Goal: Information Seeking & Learning: Learn about a topic

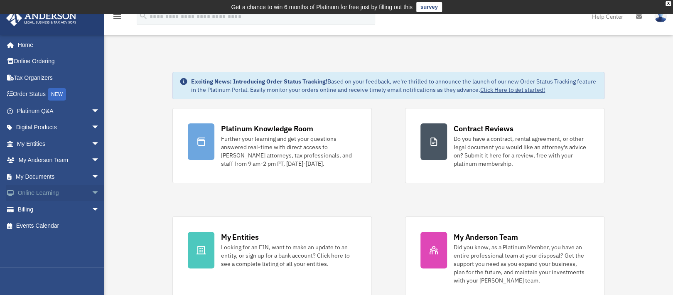
click at [91, 189] on span "arrow_drop_down" at bounding box center [99, 193] width 17 height 17
click at [55, 227] on link "Video Training" at bounding box center [62, 226] width 101 height 17
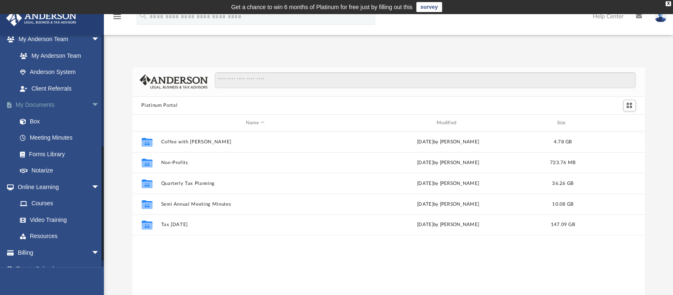
scroll to position [220, 0]
click at [51, 236] on link "Resources" at bounding box center [62, 236] width 101 height 17
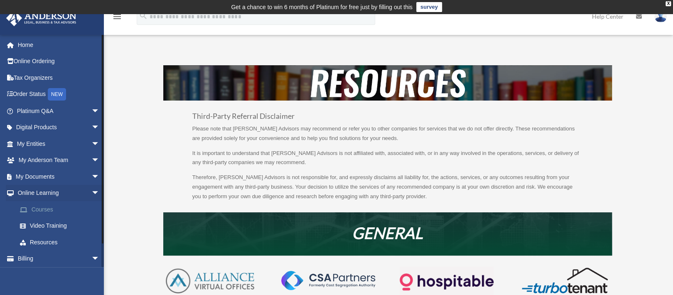
click at [39, 208] on link "Courses" at bounding box center [62, 209] width 101 height 17
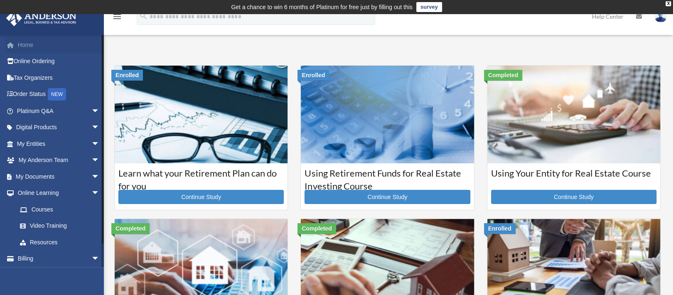
click at [25, 48] on link "Home" at bounding box center [59, 45] width 106 height 17
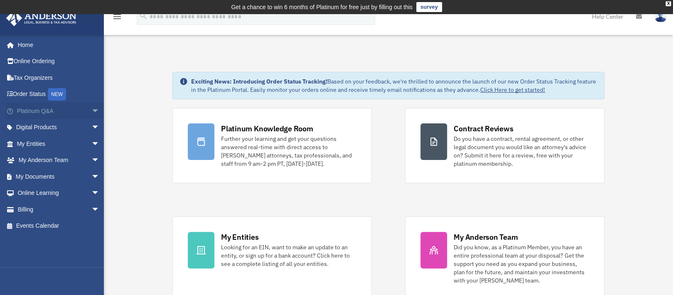
click at [91, 109] on span "arrow_drop_down" at bounding box center [99, 111] width 17 height 17
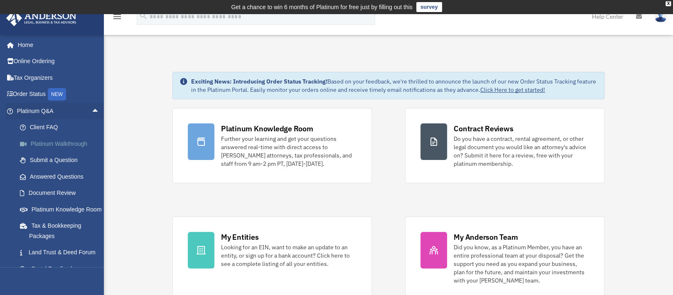
click at [55, 139] on link "Platinum Walkthrough" at bounding box center [62, 143] width 101 height 17
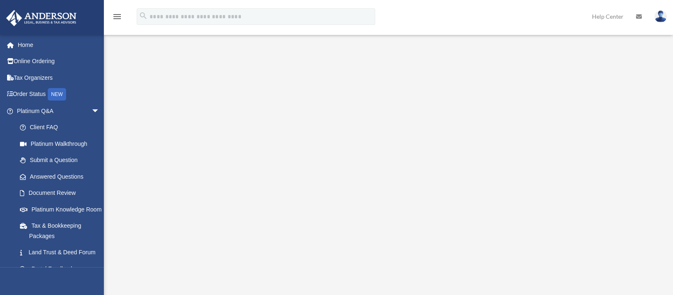
scroll to position [51, 0]
click at [44, 160] on link "Submit a Question" at bounding box center [62, 160] width 101 height 17
click at [53, 218] on link "Platinum Knowledge Room" at bounding box center [62, 209] width 101 height 17
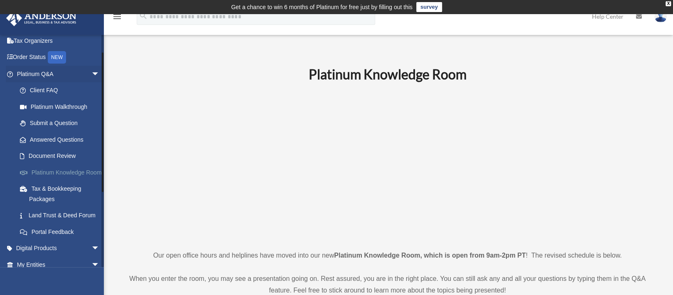
scroll to position [27, 0]
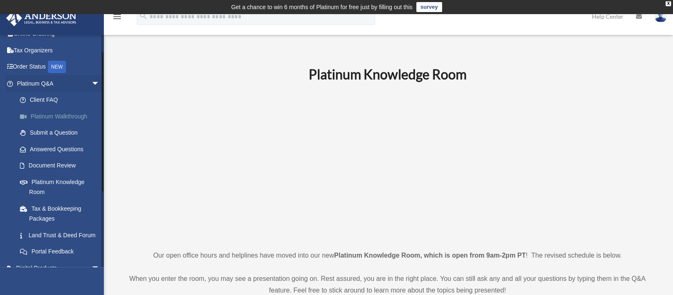
click at [59, 114] on link "Platinum Walkthrough" at bounding box center [62, 116] width 101 height 17
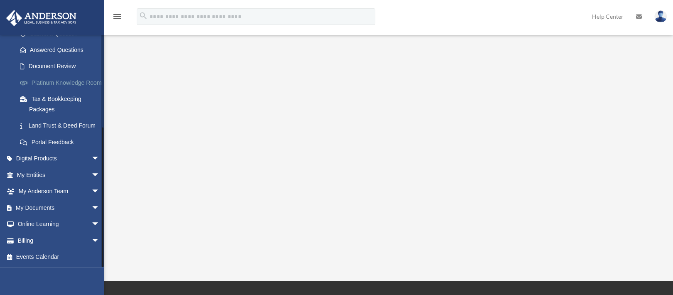
scroll to position [106, 0]
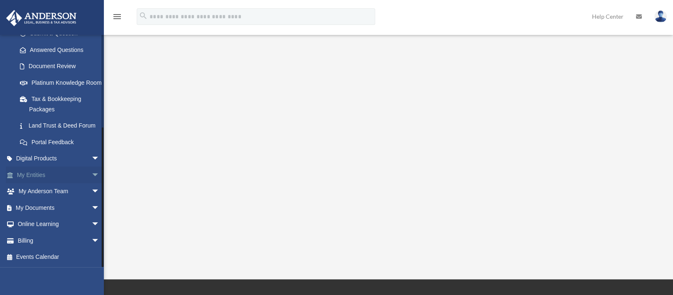
click at [91, 173] on span "arrow_drop_down" at bounding box center [99, 175] width 17 height 17
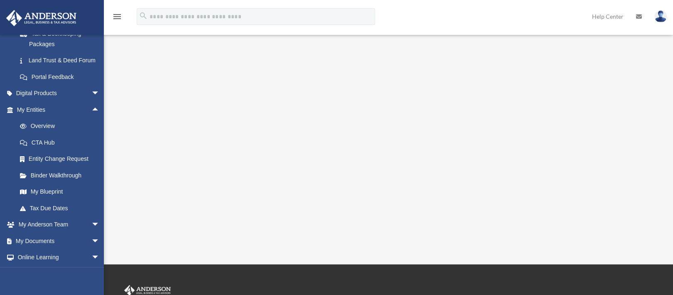
scroll to position [118, 0]
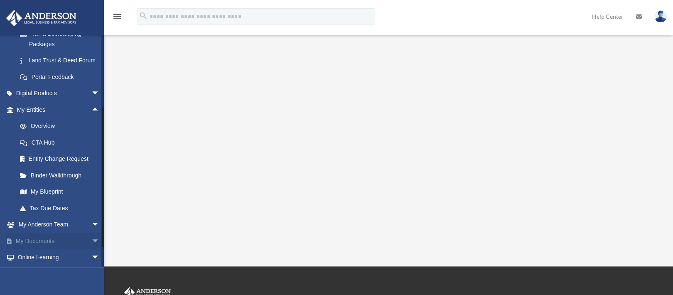
click at [91, 250] on span "arrow_drop_down" at bounding box center [99, 241] width 17 height 17
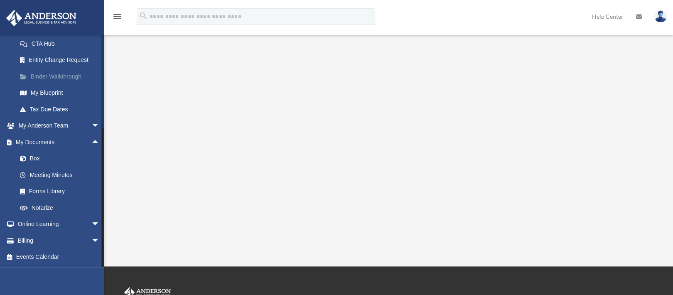
scroll to position [311, 0]
click at [37, 159] on link "Box" at bounding box center [62, 158] width 101 height 17
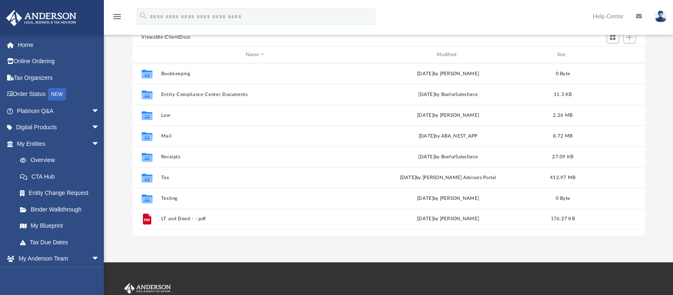
scroll to position [96, 0]
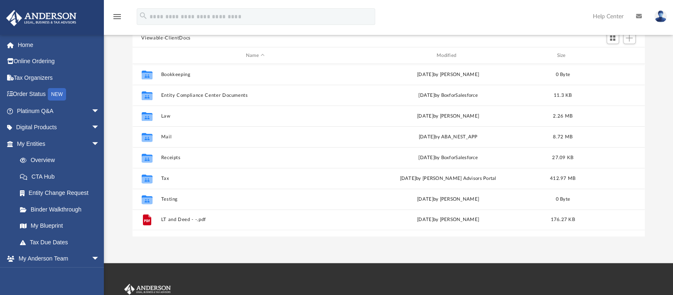
click at [660, 15] on img at bounding box center [660, 16] width 12 height 12
click at [659, 12] on img at bounding box center [660, 16] width 12 height 12
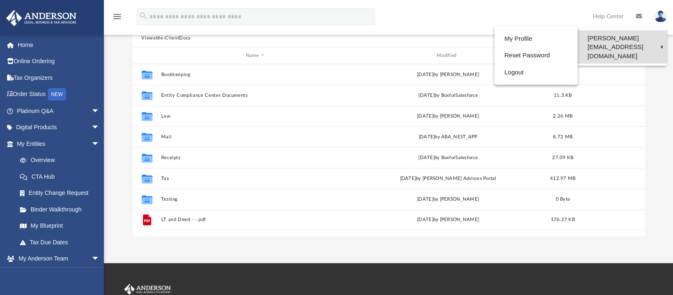
click at [651, 39] on link "[PERSON_NAME][EMAIL_ADDRESS][DOMAIN_NAME]" at bounding box center [621, 46] width 89 height 33
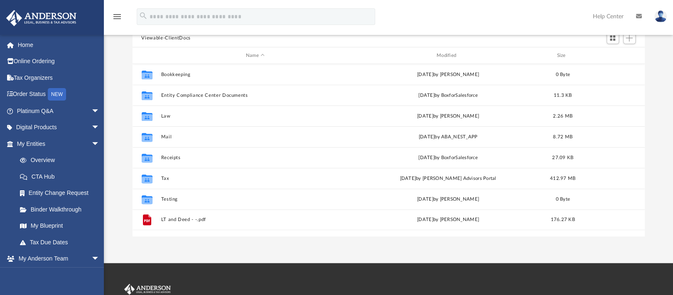
click at [662, 17] on img at bounding box center [660, 16] width 12 height 12
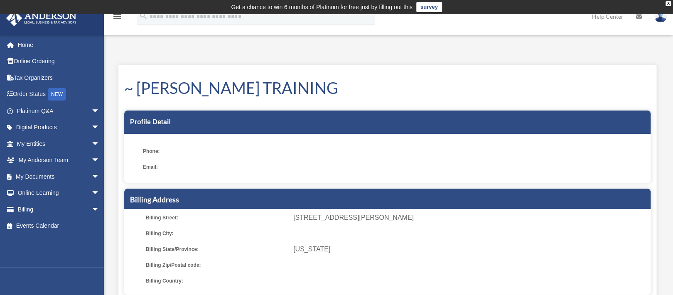
scroll to position [0, 0]
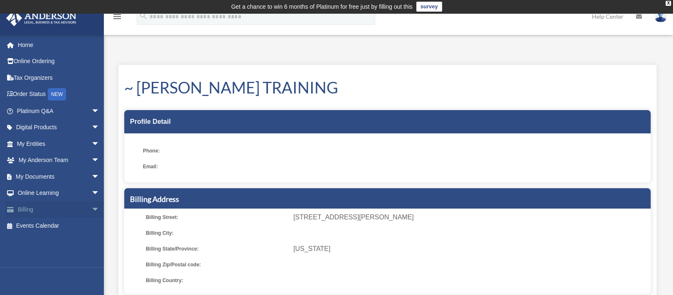
click at [91, 207] on span "arrow_drop_down" at bounding box center [99, 209] width 17 height 17
click at [63, 259] on link "Manage Payments" at bounding box center [62, 259] width 101 height 17
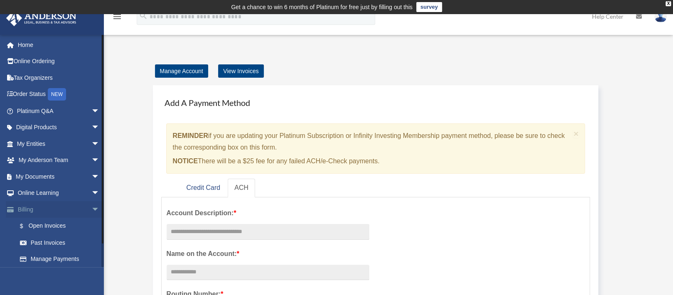
click at [91, 203] on span "arrow_drop_down" at bounding box center [99, 209] width 17 height 17
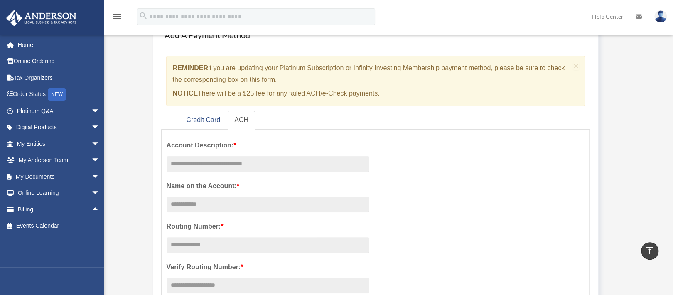
scroll to position [66, 0]
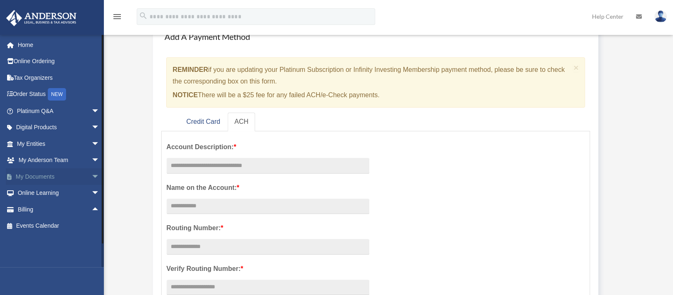
click at [91, 176] on span "arrow_drop_down" at bounding box center [99, 176] width 17 height 17
click at [60, 212] on link "Meeting Minutes" at bounding box center [62, 209] width 101 height 17
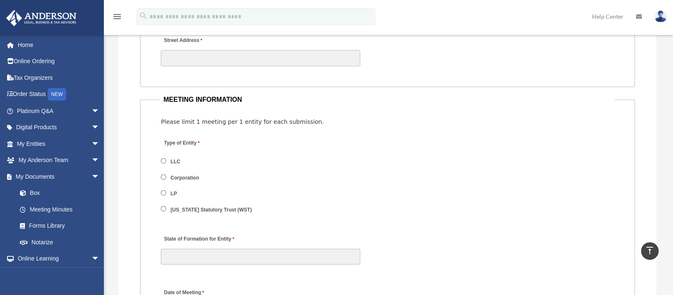
scroll to position [986, 0]
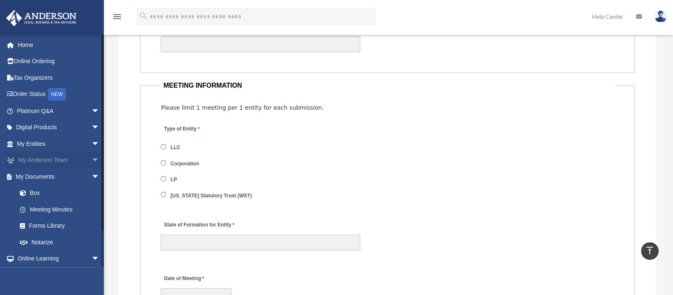
click at [76, 155] on link "My [PERSON_NAME] Team arrow_drop_down" at bounding box center [59, 160] width 106 height 17
click at [91, 157] on span "arrow_drop_down" at bounding box center [99, 160] width 17 height 17
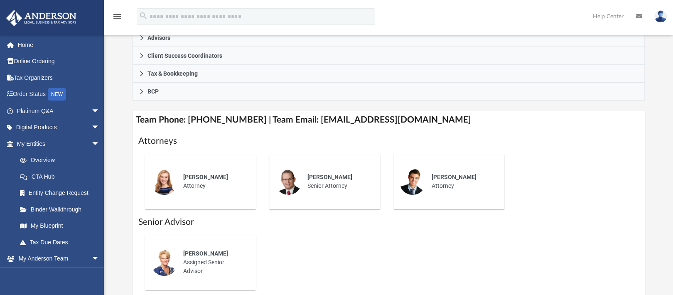
scroll to position [268, 0]
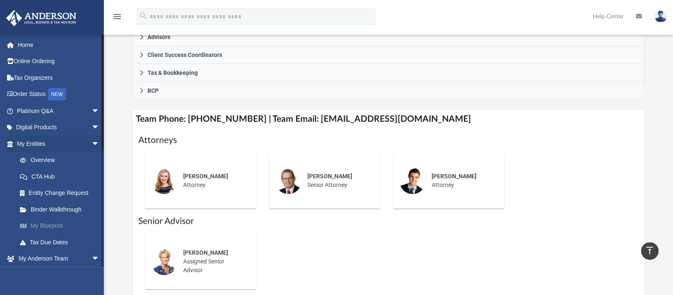
click at [59, 226] on link "My Blueprint" at bounding box center [62, 226] width 101 height 17
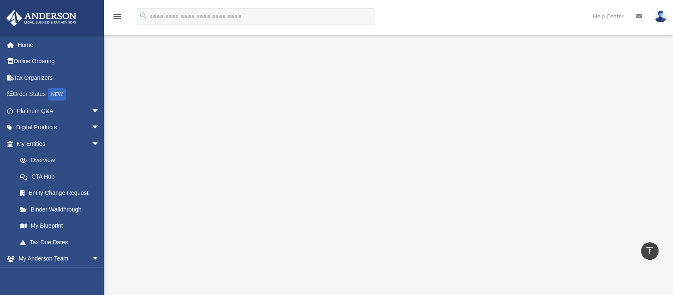
scroll to position [43, 0]
click at [91, 139] on span "arrow_drop_down" at bounding box center [99, 143] width 17 height 17
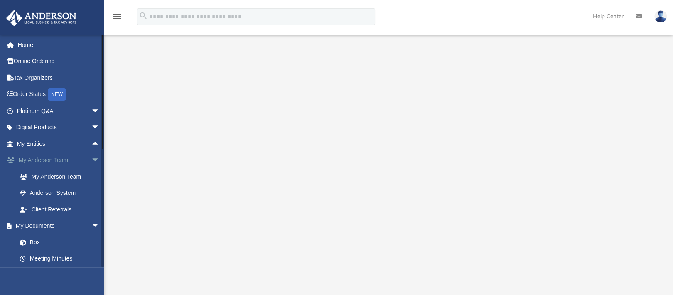
click at [91, 157] on span "arrow_drop_down" at bounding box center [99, 160] width 17 height 17
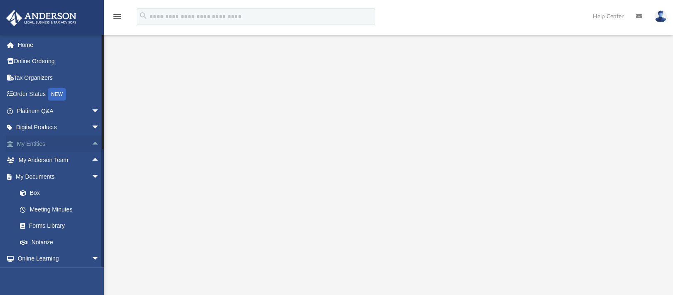
click at [91, 141] on span "arrow_drop_up" at bounding box center [99, 143] width 17 height 17
click at [91, 144] on span "arrow_drop_down" at bounding box center [99, 143] width 17 height 17
click at [91, 124] on span "arrow_drop_down" at bounding box center [99, 127] width 17 height 17
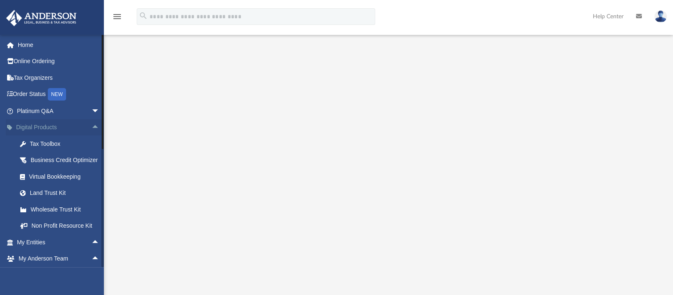
click at [91, 126] on span "arrow_drop_up" at bounding box center [99, 127] width 17 height 17
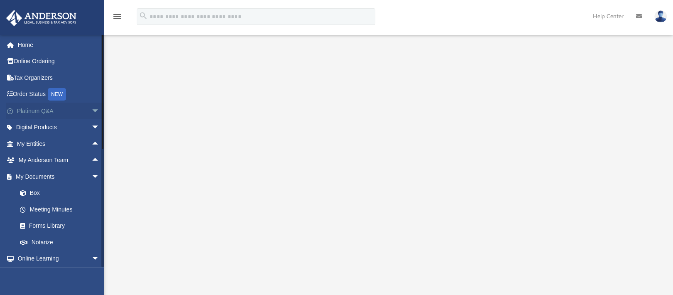
click at [91, 112] on span "arrow_drop_down" at bounding box center [99, 111] width 17 height 17
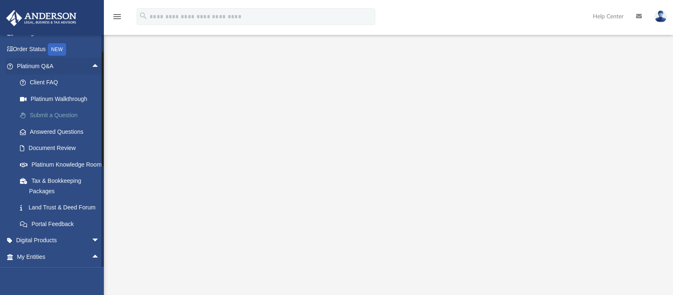
scroll to position [46, 0]
click at [48, 145] on link "Document Review" at bounding box center [62, 147] width 101 height 17
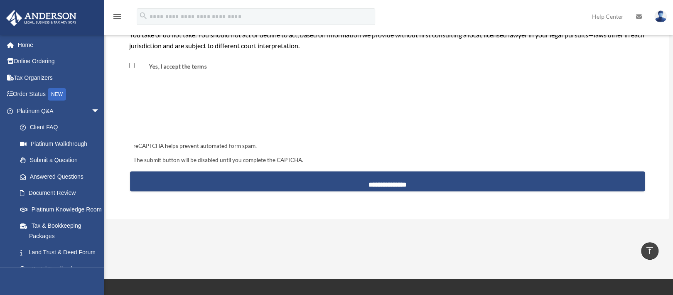
scroll to position [756, 0]
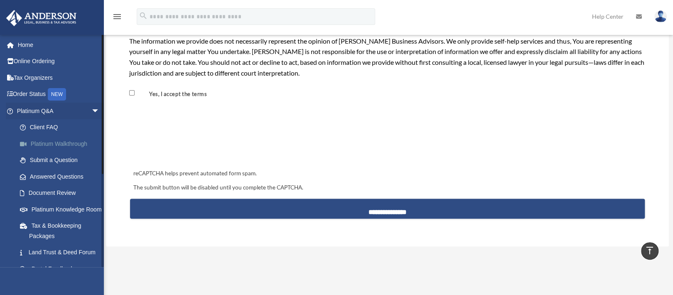
click at [41, 140] on link "Platinum Walkthrough" at bounding box center [62, 143] width 101 height 17
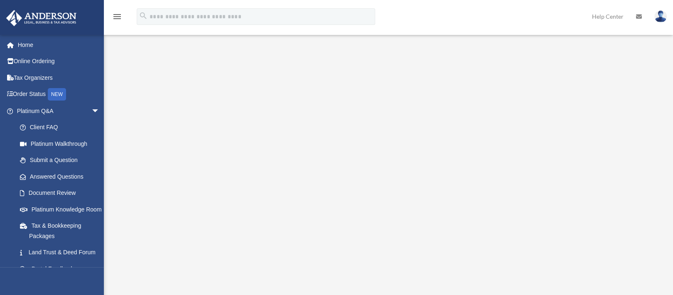
scroll to position [45, 0]
click at [27, 39] on link "Home" at bounding box center [59, 45] width 106 height 17
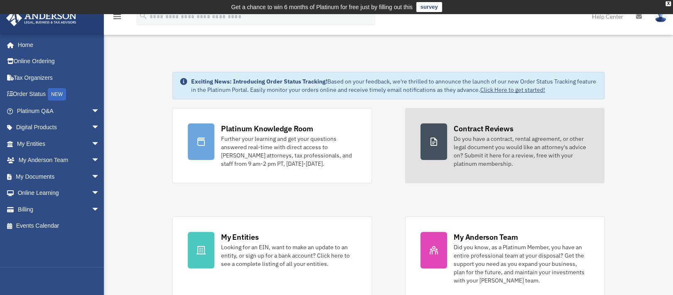
click at [513, 149] on div "Do you have a contract, rental agreement, or other legal document you would lik…" at bounding box center [521, 151] width 135 height 33
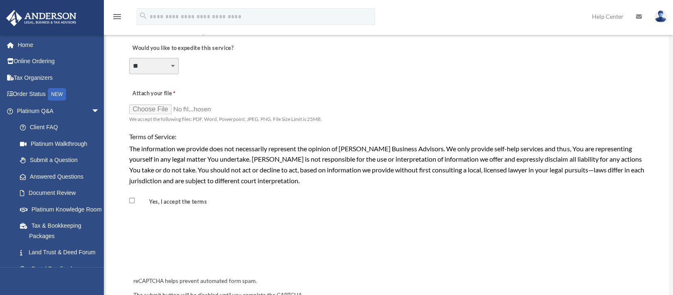
scroll to position [650, 0]
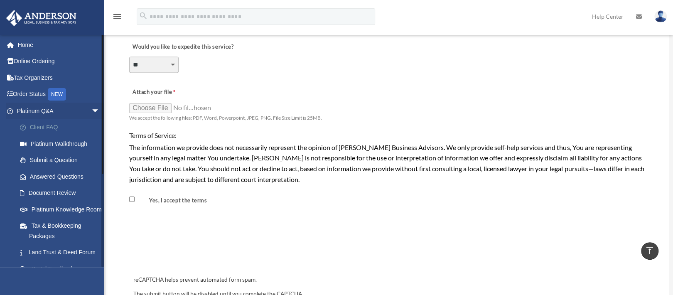
click at [38, 123] on link "Client FAQ" at bounding box center [62, 127] width 101 height 17
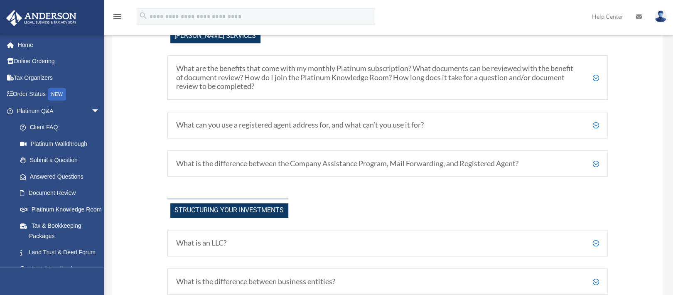
scroll to position [308, 0]
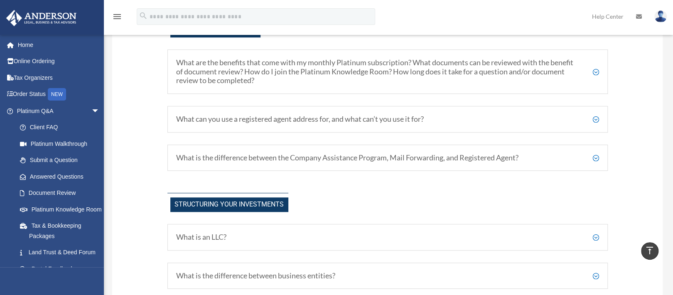
click at [597, 118] on h5 "What can you use a registered agent address for, and what can’t you use it for?" at bounding box center [387, 119] width 423 height 9
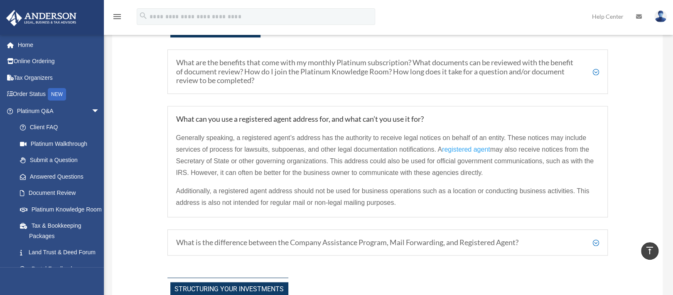
click at [595, 241] on h5 "What is the difference between the Company Assistance Program, Mail Forwarding,…" at bounding box center [387, 242] width 423 height 9
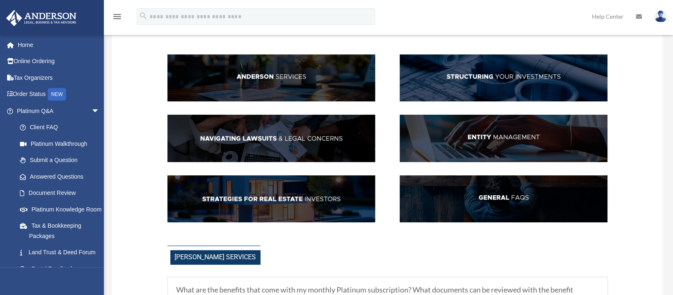
scroll to position [72, 0]
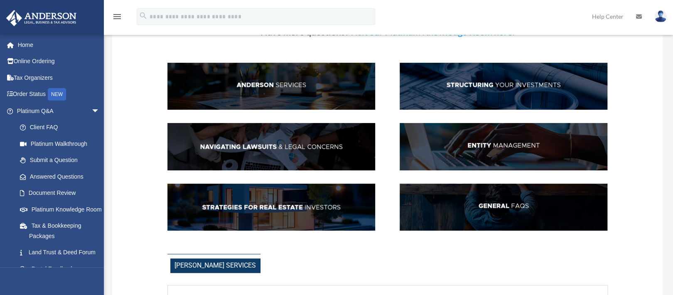
click at [479, 207] on img at bounding box center [504, 207] width 208 height 47
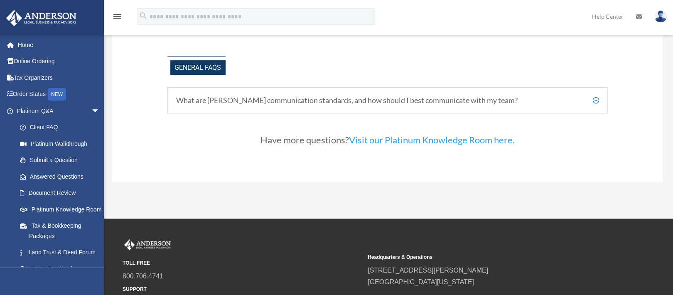
scroll to position [1953, 0]
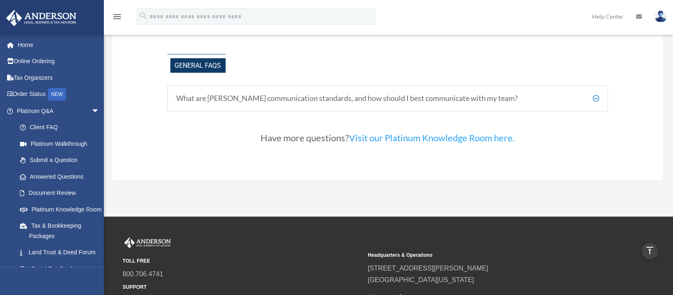
click at [595, 94] on h5 "What are Anderson's communication standards, and how should I best communicate …" at bounding box center [387, 98] width 423 height 9
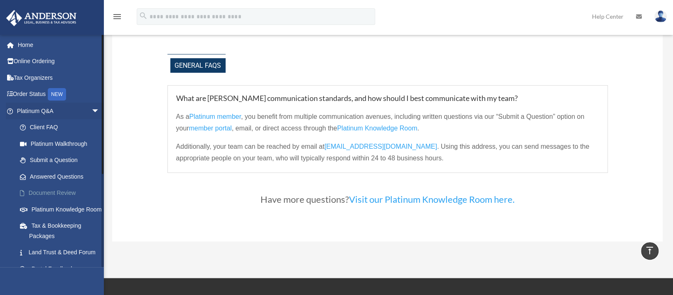
click at [71, 194] on link "Document Review" at bounding box center [62, 193] width 101 height 17
click at [46, 189] on link "Document Review" at bounding box center [62, 193] width 101 height 17
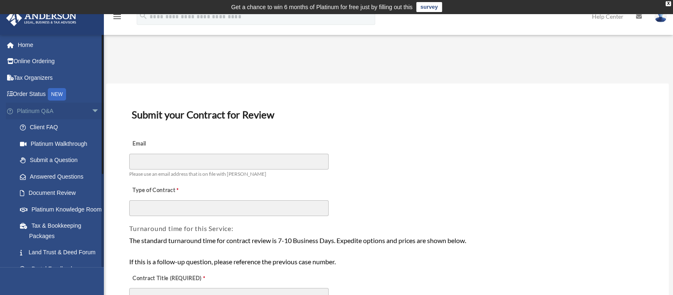
click at [91, 114] on span "arrow_drop_down" at bounding box center [99, 111] width 17 height 17
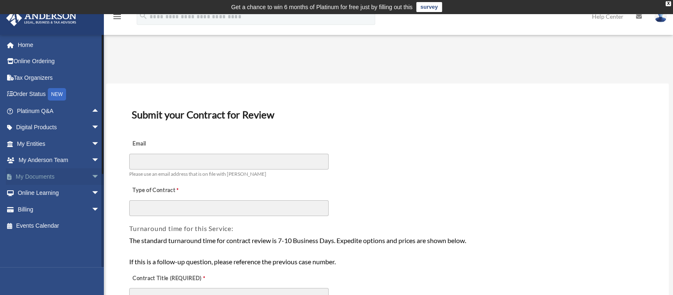
click at [67, 183] on link "My Documents arrow_drop_down" at bounding box center [59, 176] width 106 height 17
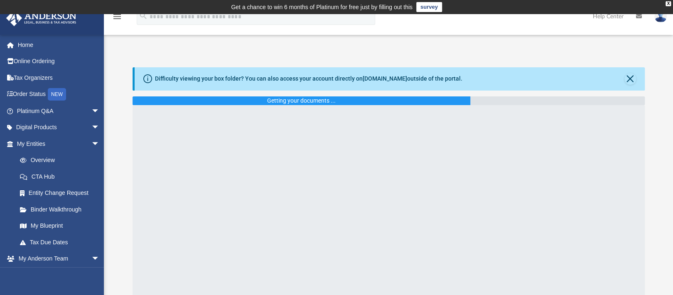
click at [49, 111] on link "Platinum Q&A arrow_drop_down" at bounding box center [59, 111] width 106 height 17
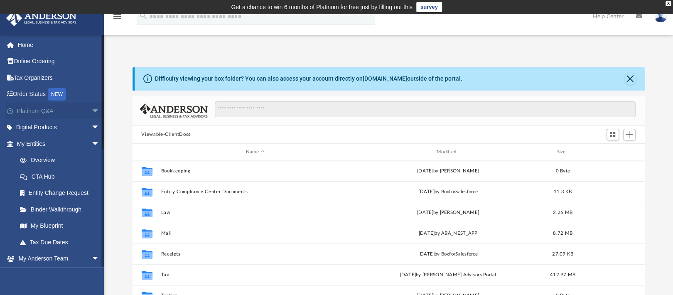
scroll to position [180, 504]
click at [91, 110] on span "arrow_drop_down" at bounding box center [99, 111] width 17 height 17
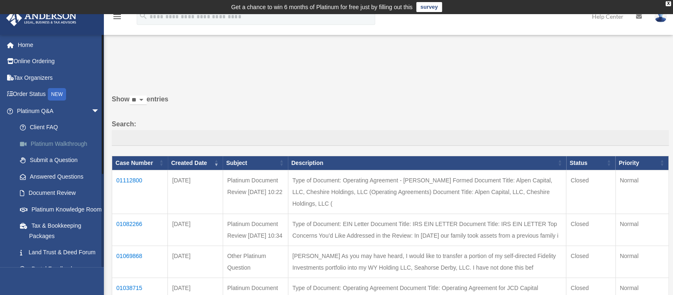
click at [60, 140] on link "Platinum Walkthrough" at bounding box center [62, 143] width 101 height 17
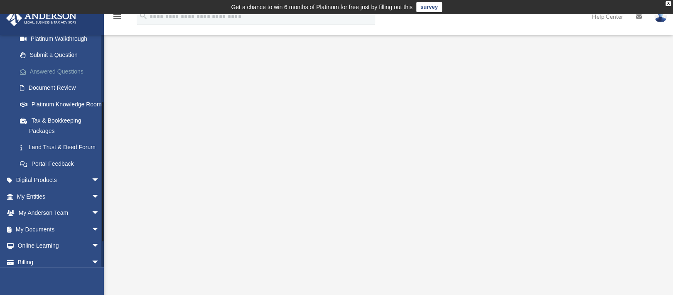
scroll to position [115, 0]
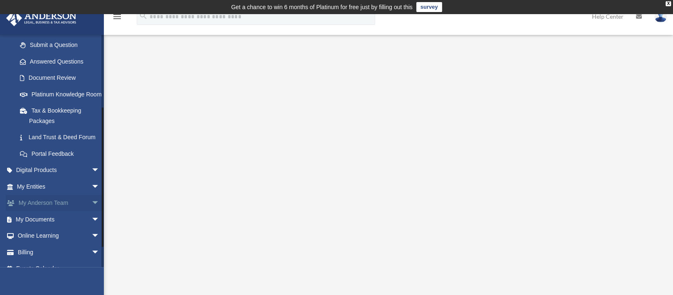
click at [91, 212] on span "arrow_drop_down" at bounding box center [99, 203] width 17 height 17
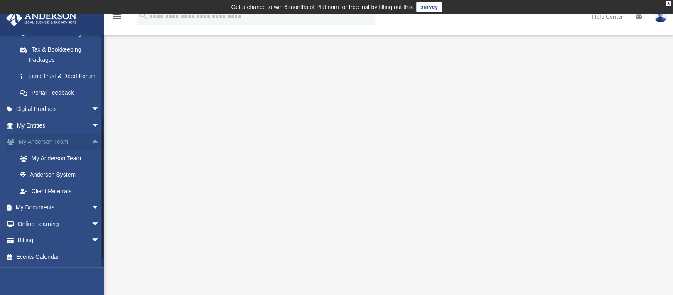
scroll to position [177, 0]
click at [91, 151] on span "arrow_drop_up" at bounding box center [99, 142] width 17 height 17
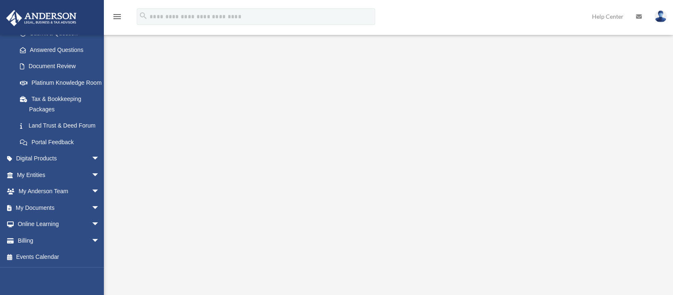
scroll to position [61, 0]
click at [59, 227] on link "Online Learning arrow_drop_down" at bounding box center [59, 224] width 106 height 17
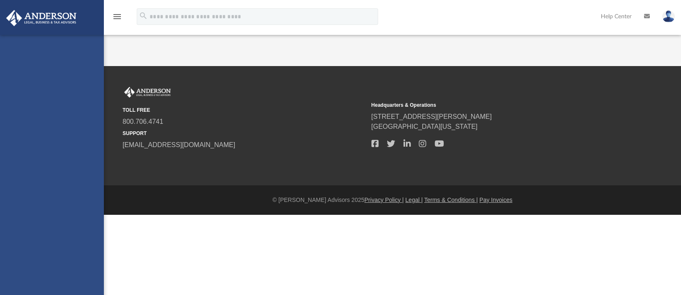
click at [88, 208] on div "[PERSON_NAME][EMAIL_ADDRESS][DOMAIN_NAME] Sign Out [PERSON_NAME][EMAIL_ADDRESS]…" at bounding box center [52, 182] width 104 height 295
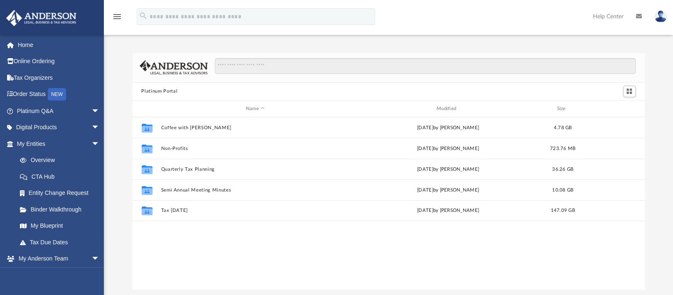
scroll to position [180, 504]
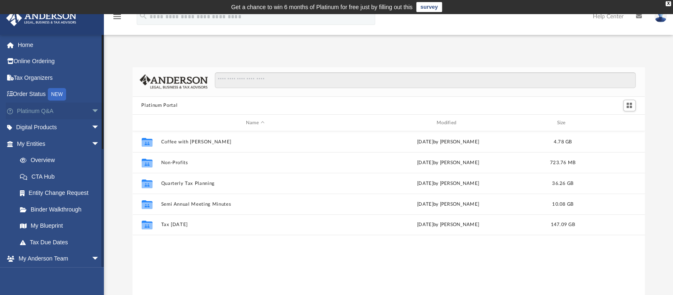
click at [50, 105] on link "Platinum Q&A arrow_drop_down" at bounding box center [59, 111] width 106 height 17
click at [91, 109] on span "arrow_drop_down" at bounding box center [99, 111] width 17 height 17
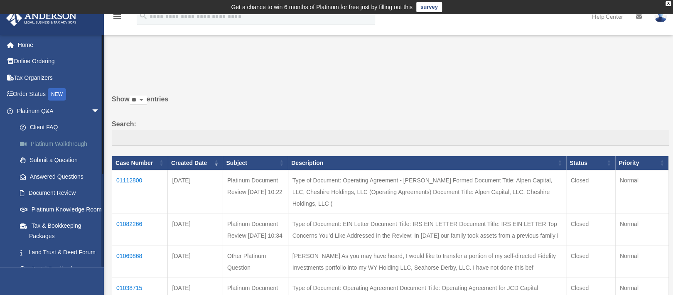
click at [75, 143] on link "Platinum Walkthrough" at bounding box center [62, 143] width 101 height 17
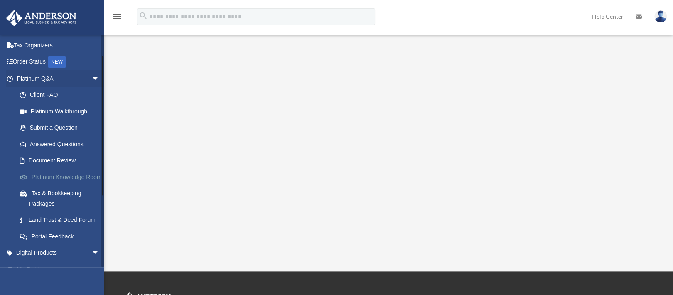
scroll to position [34, 0]
click at [91, 77] on span "arrow_drop_down" at bounding box center [99, 77] width 17 height 17
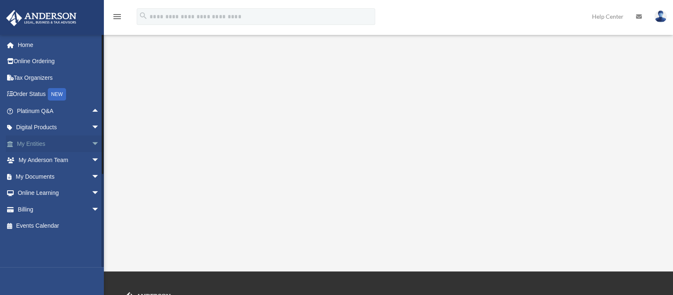
click at [91, 144] on span "arrow_drop_down" at bounding box center [99, 143] width 17 height 17
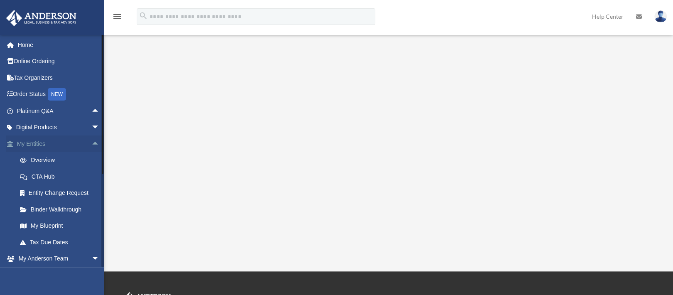
click at [91, 144] on span "arrow_drop_up" at bounding box center [99, 143] width 17 height 17
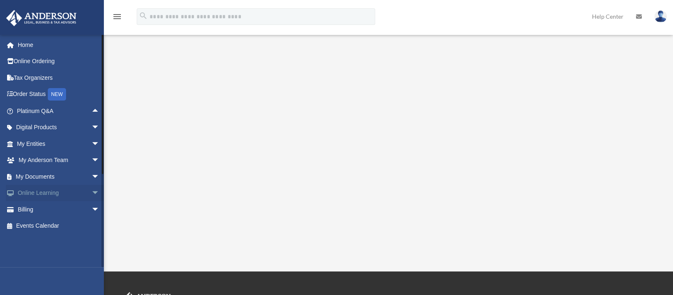
click at [91, 191] on span "arrow_drop_down" at bounding box center [99, 193] width 17 height 17
click at [91, 191] on span "arrow_drop_up" at bounding box center [99, 193] width 17 height 17
click at [91, 145] on span "arrow_drop_down" at bounding box center [99, 143] width 17 height 17
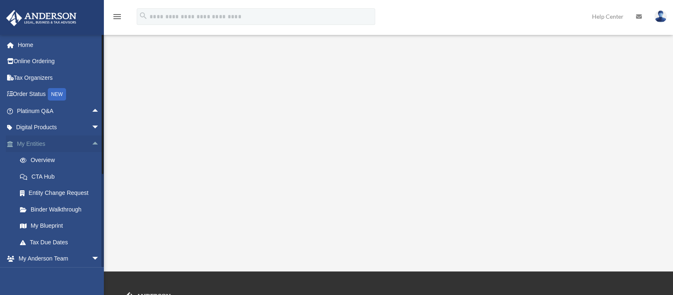
click at [91, 145] on span "arrow_drop_up" at bounding box center [99, 143] width 17 height 17
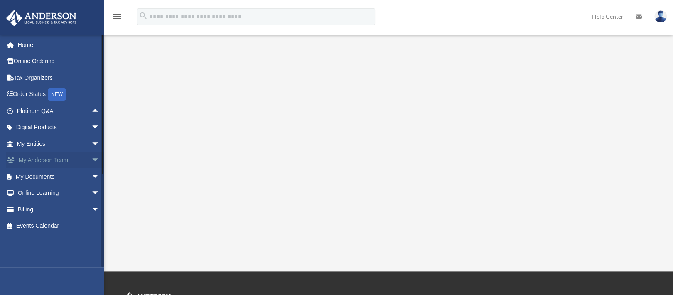
click at [91, 155] on span "arrow_drop_down" at bounding box center [99, 160] width 17 height 17
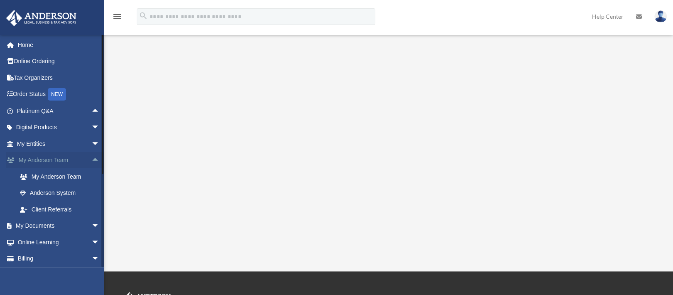
click at [91, 155] on span "arrow_drop_up" at bounding box center [99, 160] width 17 height 17
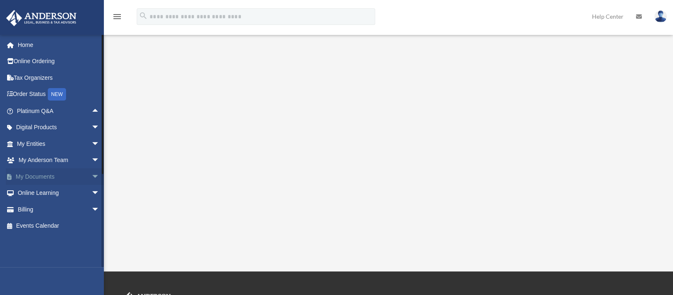
click at [92, 177] on span "arrow_drop_down" at bounding box center [99, 176] width 17 height 17
click at [91, 176] on span "arrow_drop_up" at bounding box center [99, 176] width 17 height 17
click at [91, 208] on span "arrow_drop_down" at bounding box center [99, 209] width 17 height 17
click at [91, 208] on span "arrow_drop_up" at bounding box center [99, 209] width 17 height 17
click at [91, 191] on span "arrow_drop_down" at bounding box center [99, 193] width 17 height 17
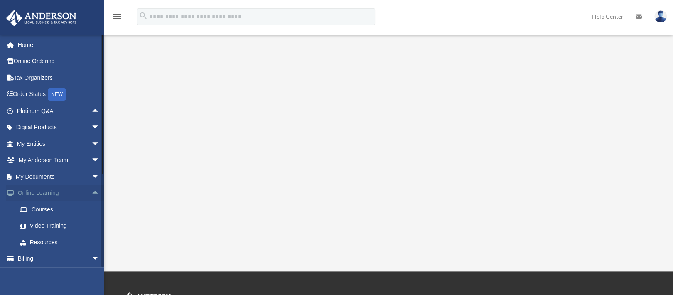
click at [91, 191] on span "arrow_drop_up" at bounding box center [99, 193] width 17 height 17
click at [91, 192] on span "arrow_drop_down" at bounding box center [99, 193] width 17 height 17
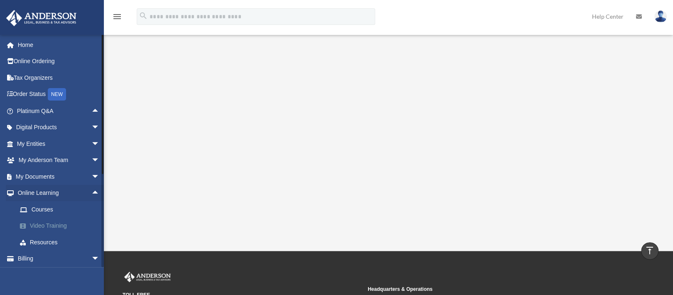
scroll to position [17, 0]
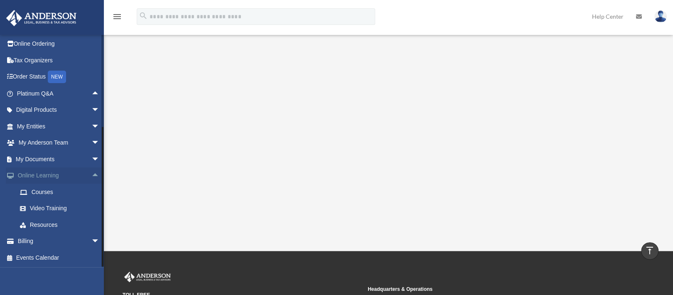
click at [91, 172] on span "arrow_drop_up" at bounding box center [99, 175] width 17 height 17
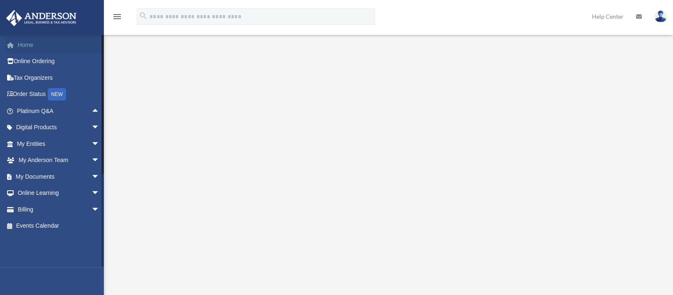
scroll to position [0, 0]
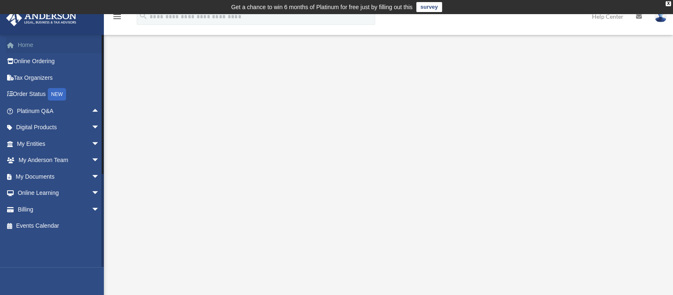
click at [32, 47] on link "Home" at bounding box center [59, 45] width 106 height 17
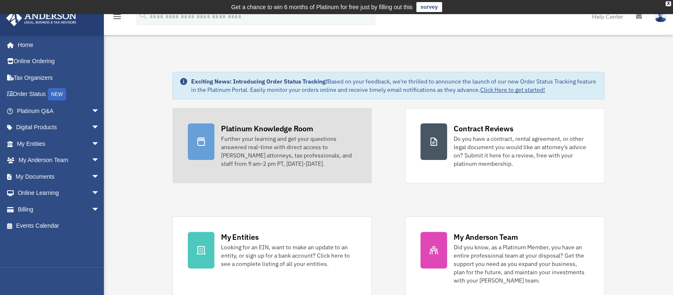
click at [260, 133] on div "Platinum Knowledge Room" at bounding box center [267, 128] width 92 height 10
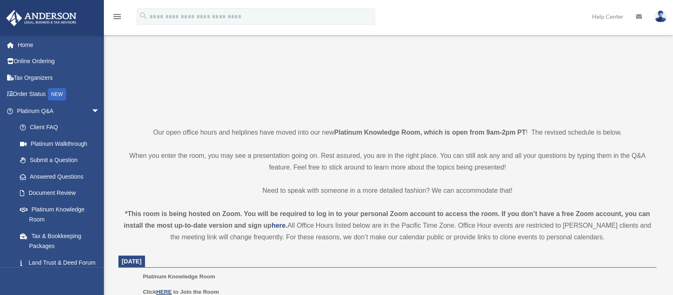
scroll to position [123, 0]
click at [54, 175] on link "Answered Questions" at bounding box center [62, 176] width 101 height 17
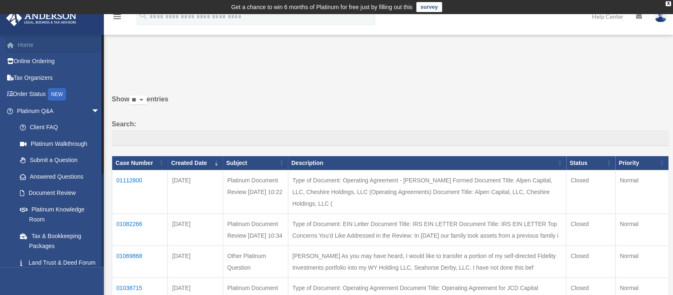
click at [29, 43] on link "Home" at bounding box center [59, 45] width 106 height 17
